Goal: Communication & Community: Answer question/provide support

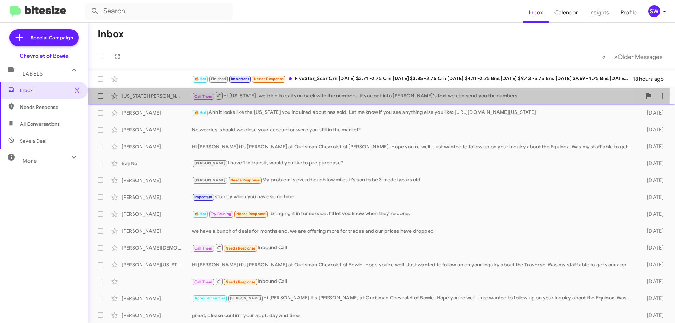
click at [250, 95] on div "Call Them Hi [US_STATE], we tried to call you back with the numbers. If you opt…" at bounding box center [416, 95] width 449 height 9
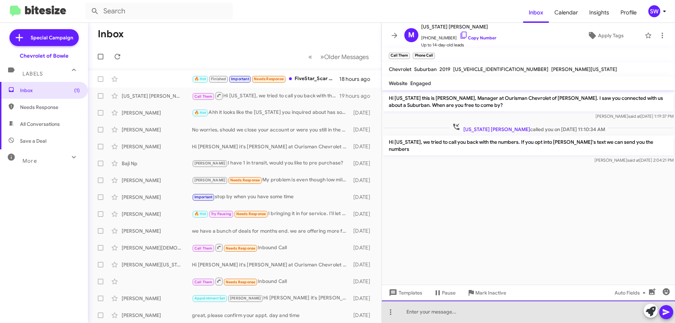
click at [416, 314] on div at bounding box center [528, 311] width 293 height 22
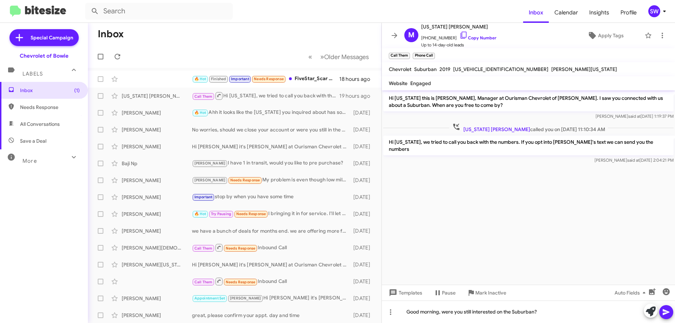
click at [667, 314] on icon at bounding box center [666, 312] width 8 height 8
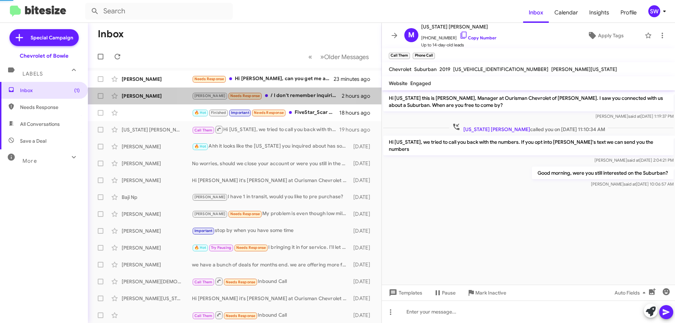
drag, startPoint x: 275, startPoint y: 97, endPoint x: 414, endPoint y: 93, distance: 139.2
click at [279, 96] on div "[PERSON_NAME] Needs Response / I don't remember inquiring about a car I am curr…" at bounding box center [267, 96] width 150 height 8
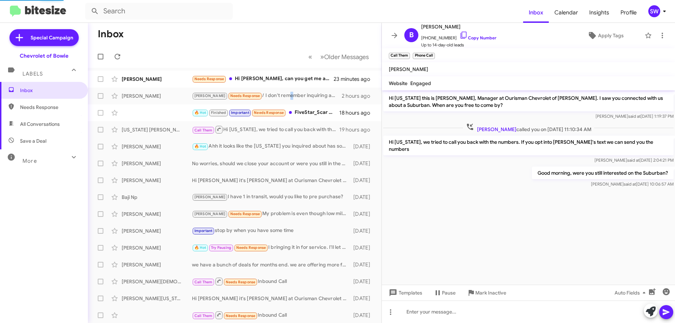
scroll to position [786, 0]
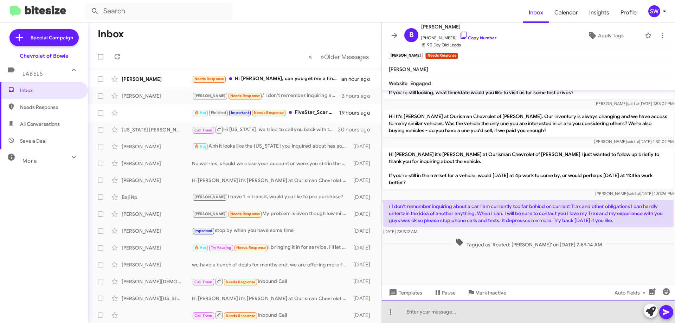
click at [439, 311] on div at bounding box center [528, 311] width 293 height 22
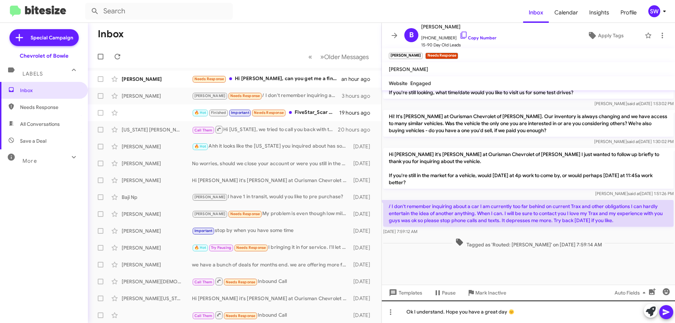
click at [666, 311] on icon at bounding box center [666, 312] width 8 height 8
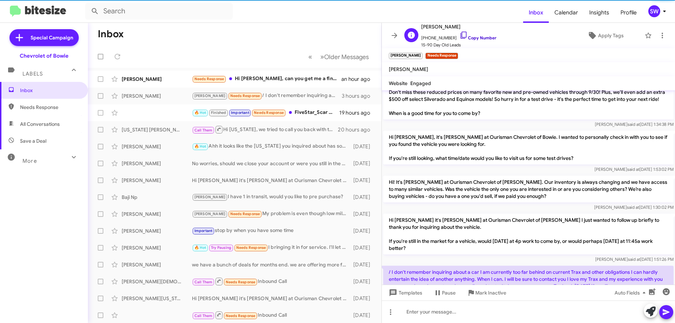
click at [459, 35] on icon at bounding box center [463, 35] width 8 height 8
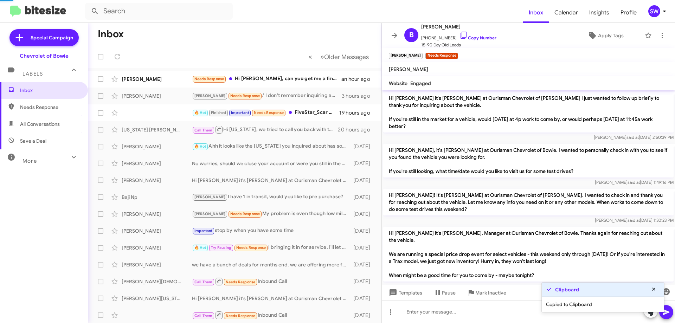
scroll to position [0, 0]
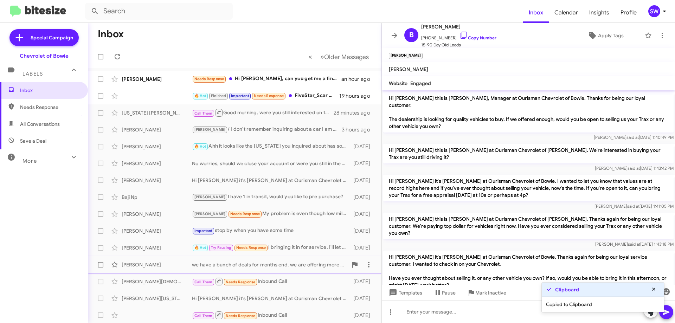
drag, startPoint x: 488, startPoint y: 292, endPoint x: 523, endPoint y: 272, distance: 40.3
click at [489, 288] on span "Mark Inactive" at bounding box center [490, 292] width 31 height 13
